Goal: Information Seeking & Learning: Learn about a topic

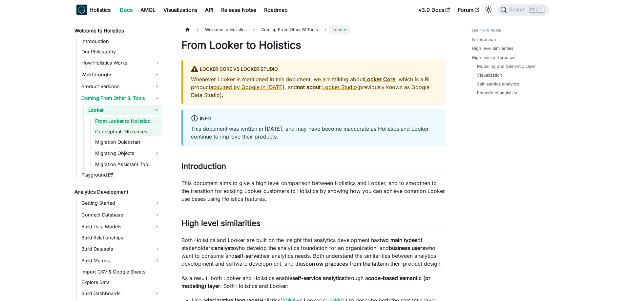
click at [113, 131] on link "Conceptual Differences" at bounding box center [127, 131] width 69 height 9
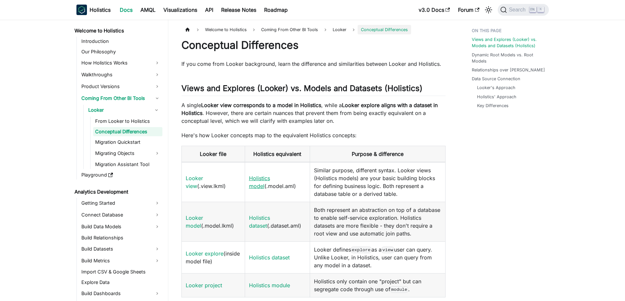
click at [254, 188] on link "Holistics model" at bounding box center [259, 182] width 21 height 14
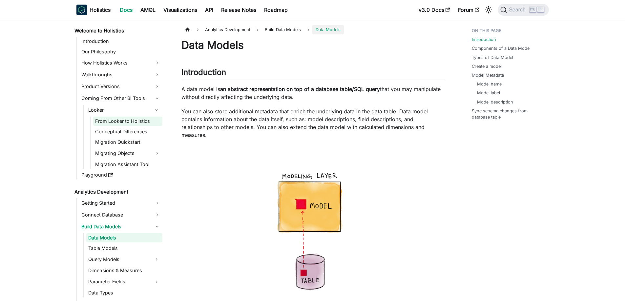
click at [112, 120] on link "From Looker to Holistics" at bounding box center [127, 121] width 69 height 9
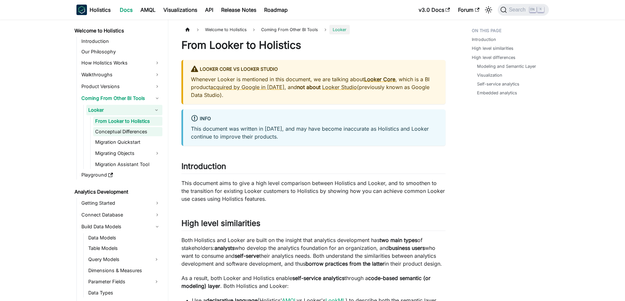
click at [114, 129] on link "Conceptual Differences" at bounding box center [127, 131] width 69 height 9
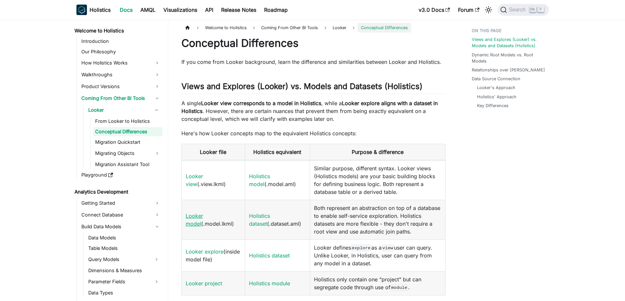
scroll to position [33, 0]
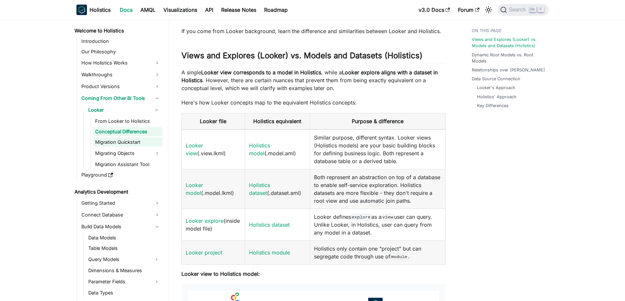
click at [127, 143] on link "Migration Quickstart" at bounding box center [127, 142] width 69 height 9
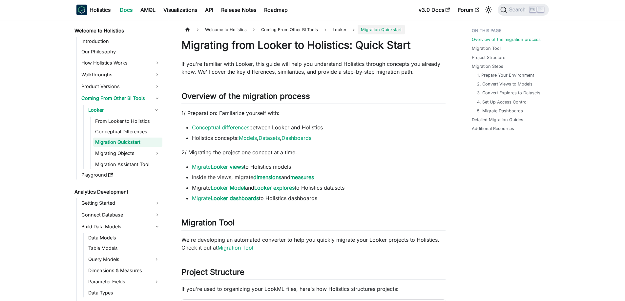
click at [236, 167] on strong "Looker views" at bounding box center [227, 167] width 33 height 7
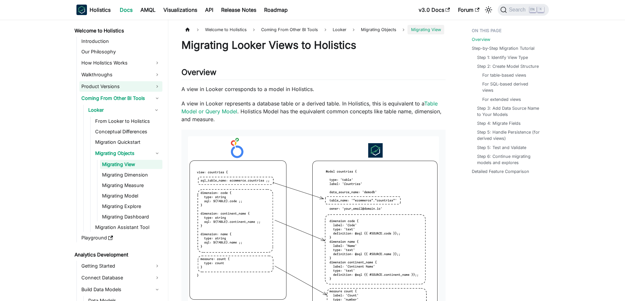
click at [109, 83] on link "Product Versions" at bounding box center [120, 86] width 83 height 10
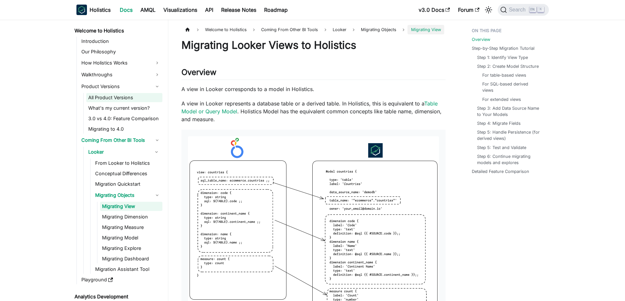
click at [122, 98] on link "All Product Versions" at bounding box center [124, 97] width 76 height 9
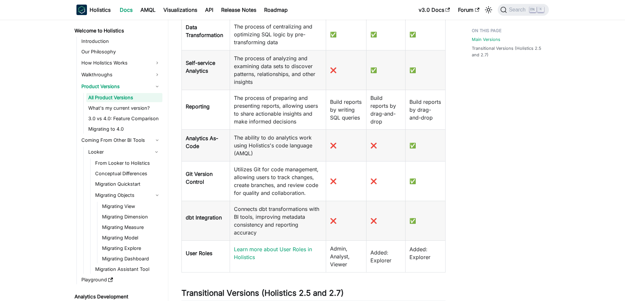
scroll to position [426, 0]
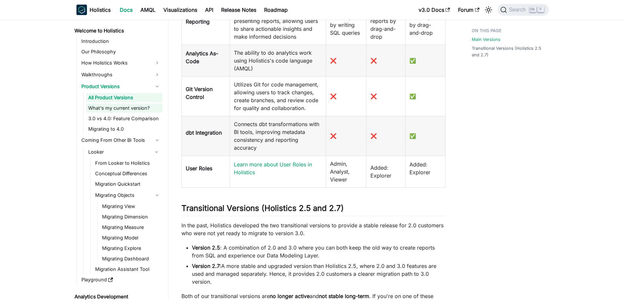
click at [128, 110] on link "What's my current version?" at bounding box center [124, 108] width 76 height 9
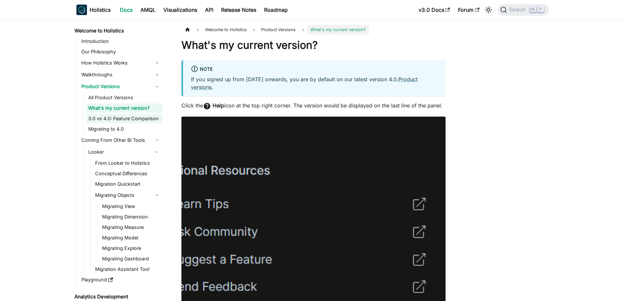
click at [137, 119] on link "3.0 vs 4.0: Feature Comparison" at bounding box center [124, 118] width 76 height 9
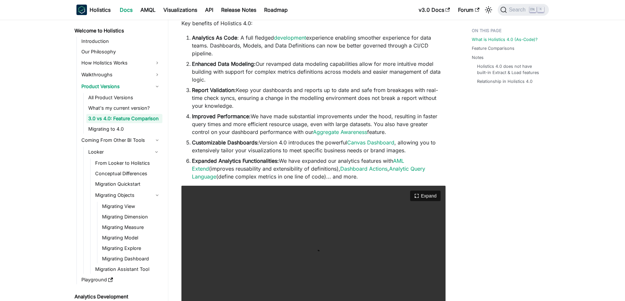
scroll to position [197, 0]
